Goal: Find contact information: Find contact information

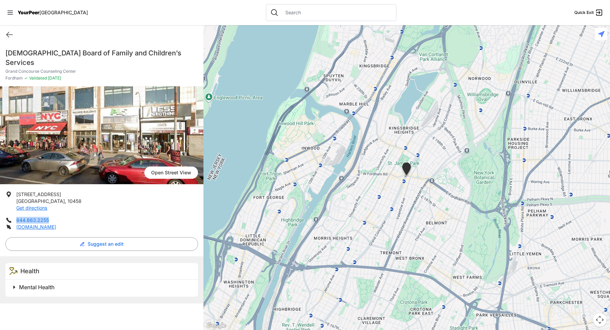
drag, startPoint x: 51, startPoint y: 208, endPoint x: 18, endPoint y: 211, distance: 33.4
click at [18, 217] on li "844.663.2255" at bounding box center [101, 220] width 193 height 7
copy link "844.663.2255"
click at [67, 195] on p "[STREET_ADDRESS] Get directions" at bounding box center [48, 201] width 65 height 20
click at [17, 191] on span "[STREET_ADDRESS]" at bounding box center [38, 194] width 45 height 6
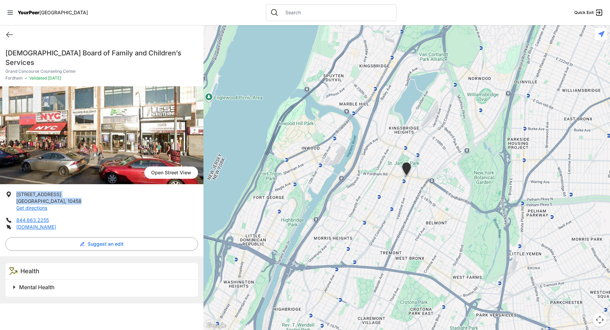
drag, startPoint x: 51, startPoint y: 191, endPoint x: 16, endPoint y: 185, distance: 35.2
click at [16, 191] on li "[STREET_ADDRESS] Get directions" at bounding box center [101, 201] width 193 height 20
click at [10, 33] on icon at bounding box center [9, 35] width 8 height 8
select select "recentlyUpdated"
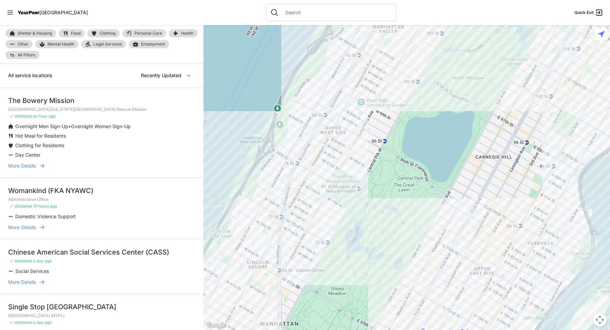
click at [10, 33] on img at bounding box center [12, 33] width 5 height 5
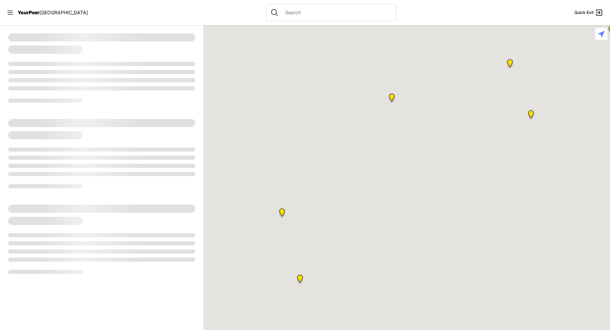
select select "recentlyUpdated"
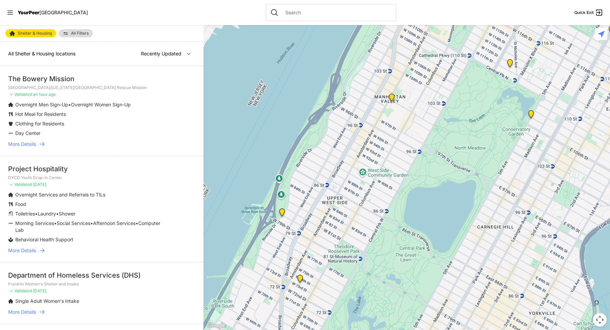
click at [10, 33] on img at bounding box center [12, 33] width 5 height 5
select select "recentlyUpdated"
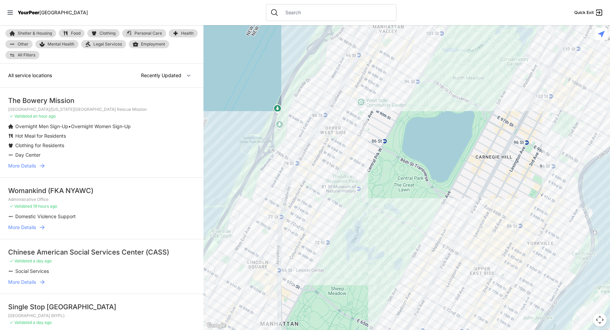
select select "recentlyUpdated"
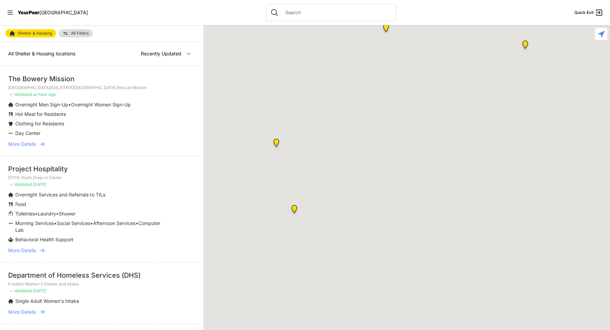
select select "recentlyUpdated"
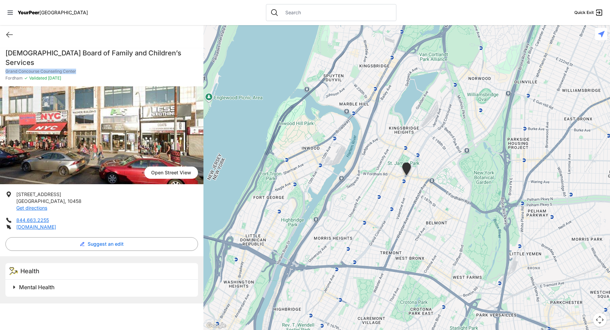
drag, startPoint x: 79, startPoint y: 62, endPoint x: 0, endPoint y: 62, distance: 79.2
click at [0, 62] on html "View map Close panel YourPeer [GEOGRAPHIC_DATA] Quick Exit Single Adult Familie…" at bounding box center [305, 165] width 610 height 330
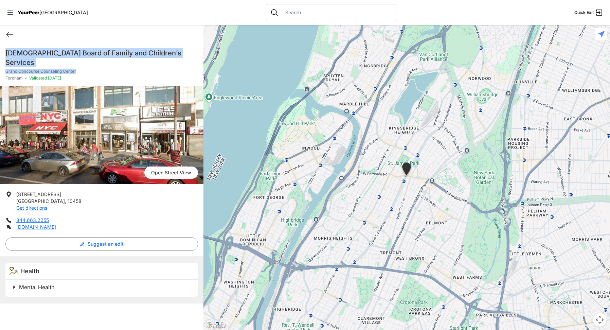
drag, startPoint x: 80, startPoint y: 60, endPoint x: 5, endPoint y: 55, distance: 75.6
click at [5, 55] on div "Jewish Board of Family and Children’s Services [GEOGRAPHIC_DATA] [GEOGRAPHIC_DA…" at bounding box center [102, 67] width 204 height 38
click at [174, 54] on h1 "[DEMOGRAPHIC_DATA] Board of Family and Children’s Services" at bounding box center [101, 57] width 193 height 19
